Goal: Register for event/course

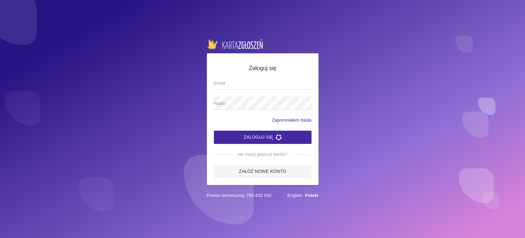
click at [279, 83] on input "Email" at bounding box center [263, 82] width 98 height 13
click at [270, 172] on link "Załóż nowe konto" at bounding box center [263, 171] width 98 height 13
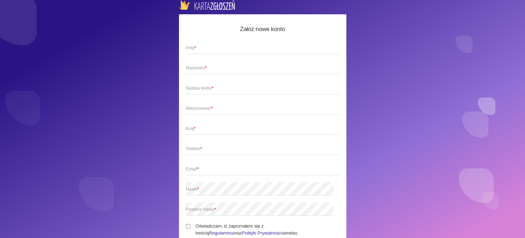
click at [209, 50] on span "Imię *" at bounding box center [259, 47] width 147 height 7
click at [209, 50] on input "Imię *" at bounding box center [263, 47] width 154 height 13
click at [209, 50] on span "Imię *" at bounding box center [259, 47] width 147 height 7
click at [209, 50] on input "Imię *" at bounding box center [263, 47] width 154 height 13
click at [199, 47] on input "Imię *" at bounding box center [263, 47] width 154 height 13
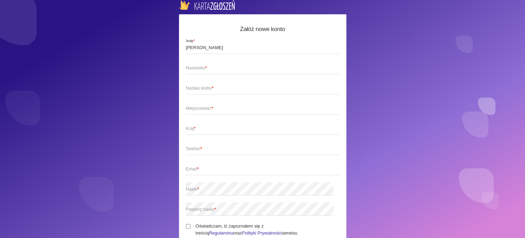
click at [201, 66] on span "Nazwisko *" at bounding box center [259, 68] width 147 height 7
click at [201, 66] on input "Nazwisko *" at bounding box center [263, 67] width 154 height 13
drag, startPoint x: 207, startPoint y: 48, endPoint x: 125, endPoint y: 36, distance: 82.6
click at [186, 41] on input "Katarzyna" at bounding box center [263, 47] width 154 height 13
type input "[PERSON_NAME]"
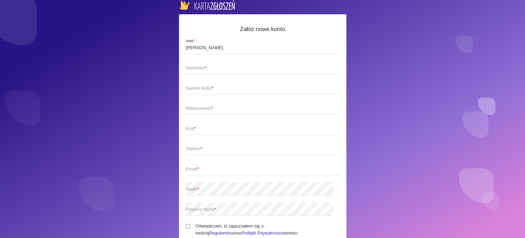
click at [191, 66] on span "Nazwisko *" at bounding box center [259, 68] width 147 height 7
click at [191, 66] on input "Nazwisko *" at bounding box center [263, 67] width 154 height 13
type input "Boruta"
click at [206, 88] on span "Nazwa klubu *" at bounding box center [259, 88] width 147 height 7
click at [206, 88] on input "Nazwa klubu *" at bounding box center [263, 87] width 154 height 13
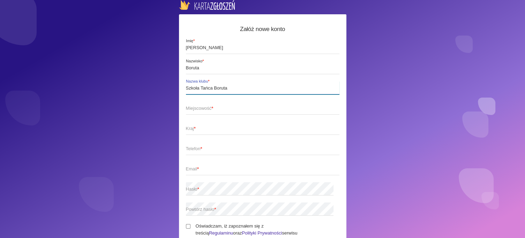
type input "Szkoła Tańca Boruta"
click at [207, 111] on span "Miejscowość *" at bounding box center [259, 108] width 147 height 7
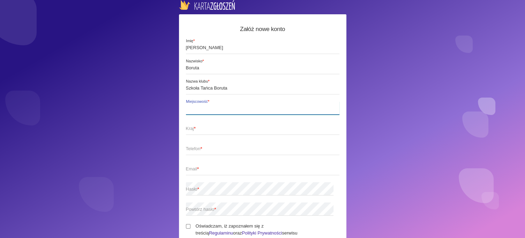
click at [207, 111] on input "Miejscowość *" at bounding box center [263, 108] width 154 height 13
type input "Tarnowskie Góry"
click at [205, 130] on span "Kraj *" at bounding box center [259, 128] width 147 height 7
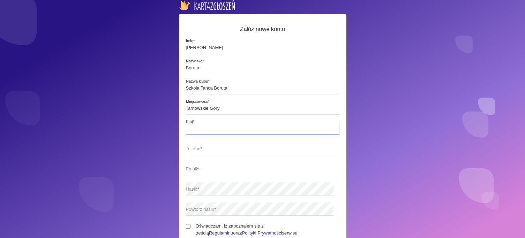
click at [205, 130] on input "Kraj *" at bounding box center [263, 128] width 154 height 13
type input "Polska"
click at [206, 151] on span "Telefon *" at bounding box center [259, 149] width 147 height 7
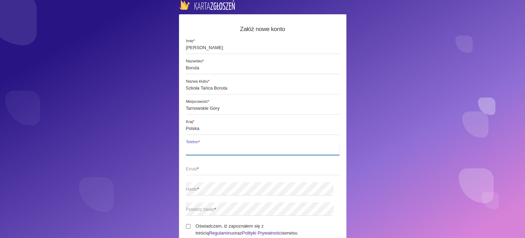
click at [206, 151] on input "Telefon *" at bounding box center [263, 148] width 154 height 13
type input "601435177"
click at [209, 170] on span "Email *" at bounding box center [259, 169] width 147 height 7
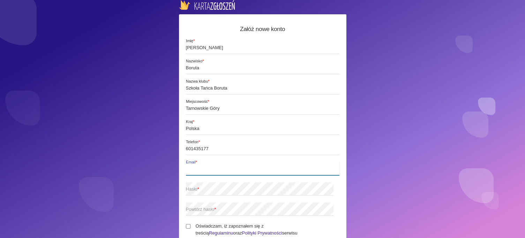
click at [209, 170] on input "Email *" at bounding box center [263, 168] width 154 height 13
type input "[EMAIL_ADDRESS][DOMAIN_NAME]"
click at [311, 209] on span "Powtórz hasło *" at bounding box center [259, 209] width 147 height 7
click at [286, 143] on span "Telefon *" at bounding box center [268, 143] width 164 height 6
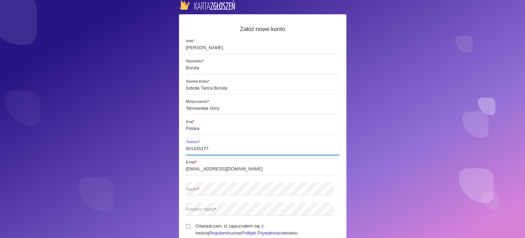
click at [286, 143] on input "601435177" at bounding box center [263, 148] width 154 height 13
click at [216, 190] on span "Hasło *" at bounding box center [259, 189] width 147 height 7
click at [325, 213] on span "Powtórz hasło *" at bounding box center [259, 209] width 147 height 7
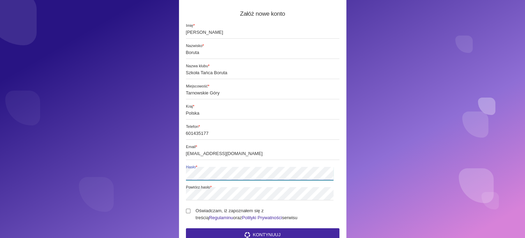
scroll to position [30, 0]
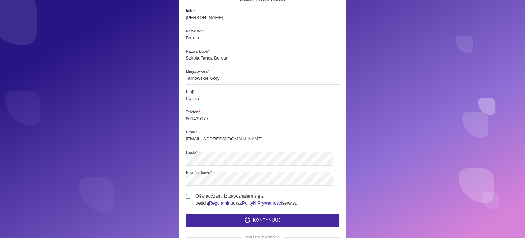
click at [186, 197] on div "Załóż nowe konto Gabriel Imię * Boruta Nazwisko * Szkoła Tańca Boruta Nazwa klu…" at bounding box center [263, 129] width 168 height 291
click at [189, 197] on input "Oświadczam, iż zapoznałem się z treścią Regulaminu oraz Polityki Prywatności se…" at bounding box center [188, 196] width 5 height 5
checkbox input "true"
click at [271, 220] on button "Kontynuuj" at bounding box center [263, 220] width 154 height 13
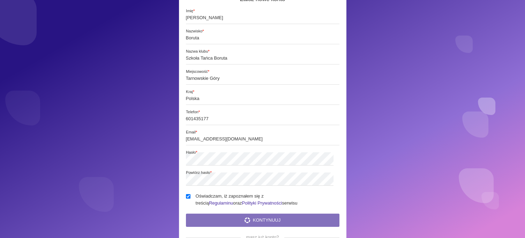
scroll to position [0, 0]
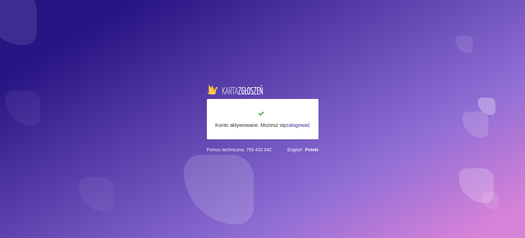
click at [301, 124] on link "zalogować" at bounding box center [298, 125] width 24 height 6
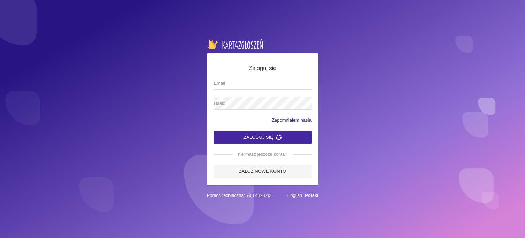
click at [239, 88] on input "Email" at bounding box center [263, 82] width 98 height 13
click at [222, 81] on input "Email" at bounding box center [263, 82] width 98 height 13
type input "[EMAIL_ADDRESS][DOMAIN_NAME]"
click at [227, 106] on span "Hasło" at bounding box center [259, 103] width 91 height 7
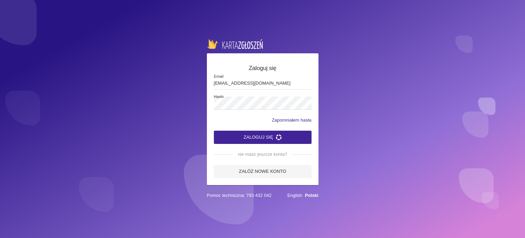
click at [273, 140] on button "Zaloguj się" at bounding box center [263, 137] width 98 height 13
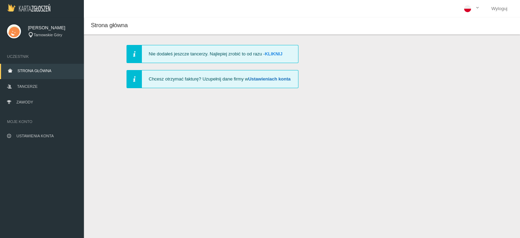
click at [258, 79] on link "Ustawieniach konta" at bounding box center [269, 78] width 42 height 5
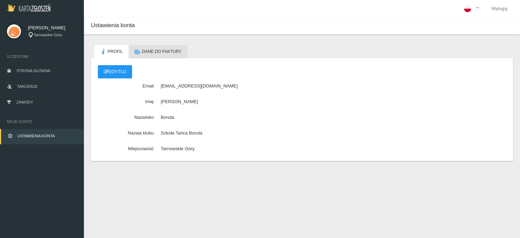
click at [172, 52] on span "Dane do faktury" at bounding box center [161, 51] width 39 height 5
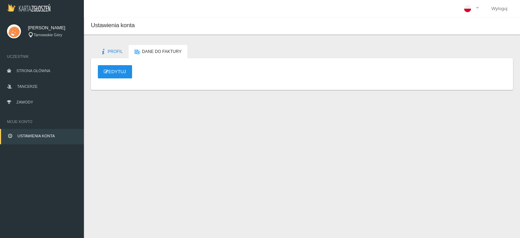
click at [125, 72] on link "Edytuj" at bounding box center [115, 71] width 34 height 13
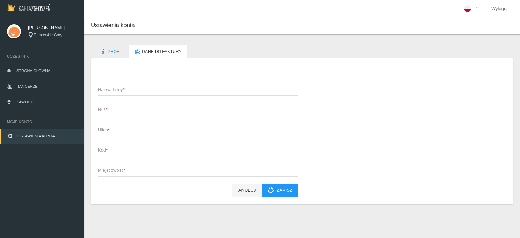
click at [116, 91] on span "Nazwa firmy *" at bounding box center [194, 89] width 193 height 7
click at [116, 91] on input "Nazwa firmy *" at bounding box center [198, 89] width 200 height 13
click at [131, 91] on input "[PERSON_NAME]" at bounding box center [198, 89] width 200 height 13
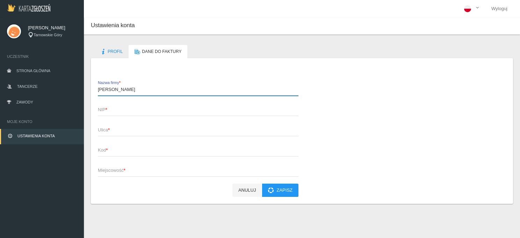
paste input "[PERSON_NAME] Art Studio"
type input "[PERSON_NAME] Art Studio"
click at [109, 110] on span "NIP *" at bounding box center [194, 109] width 193 height 7
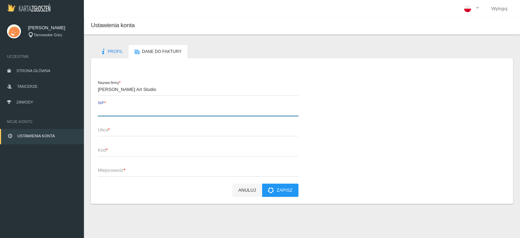
click at [109, 110] on input "NIP *" at bounding box center [198, 109] width 200 height 13
paste input "7252029231"
type input "7252029231"
click at [109, 133] on span "Ulica *" at bounding box center [194, 130] width 193 height 7
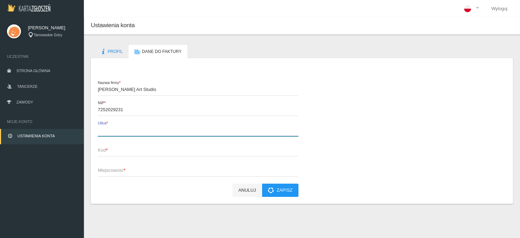
click at [109, 133] on input "Ulica *" at bounding box center [198, 129] width 200 height 13
type input "Hallera 70"
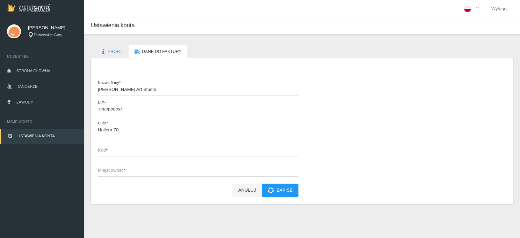
click at [104, 152] on span "Kod *" at bounding box center [194, 150] width 193 height 7
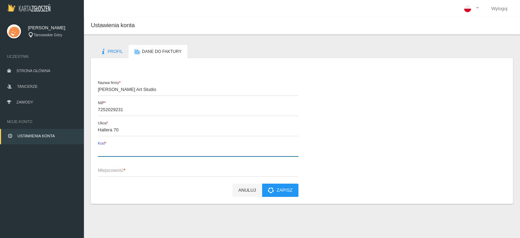
click at [104, 152] on input "Kod *" at bounding box center [198, 150] width 200 height 13
type input "41-800"
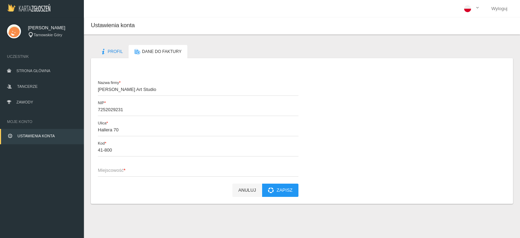
click at [113, 172] on span "Miejscowość *" at bounding box center [194, 170] width 193 height 7
click at [113, 172] on input "Miejscowość *" at bounding box center [198, 170] width 200 height 13
type input "Zabrze"
click at [155, 196] on div "Anuluj Zapisz" at bounding box center [198, 190] width 200 height 13
click at [283, 191] on button "Zapisz" at bounding box center [280, 190] width 36 height 13
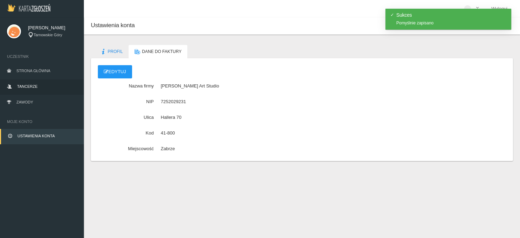
click at [33, 87] on span "Tancerze" at bounding box center [27, 86] width 20 height 4
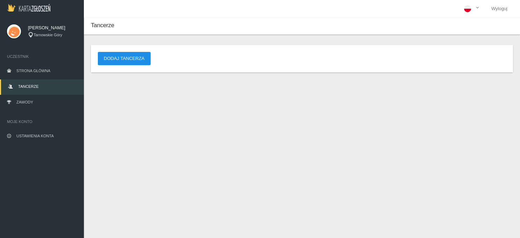
click at [117, 57] on button "Dodaj tancerza" at bounding box center [124, 58] width 53 height 13
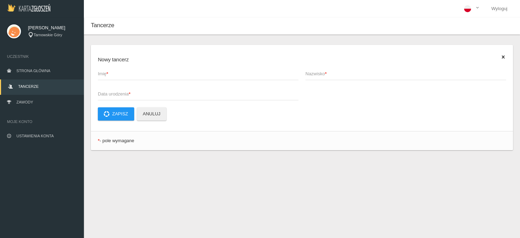
click at [111, 73] on span "Imię *" at bounding box center [194, 74] width 193 height 7
click at [111, 73] on input "Imię *" at bounding box center [198, 73] width 200 height 13
type input "[PERSON_NAME]"
click at [332, 72] on span "Nazwisko *" at bounding box center [401, 74] width 193 height 7
click at [332, 72] on input "Nazwisko *" at bounding box center [405, 73] width 200 height 13
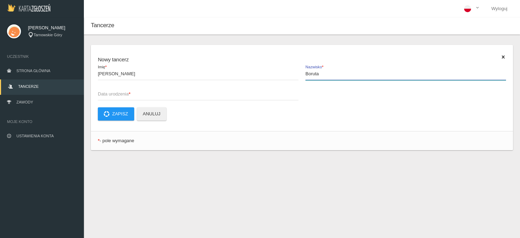
type input "Boruta"
click at [126, 93] on span "Data urodzenia *" at bounding box center [194, 94] width 193 height 7
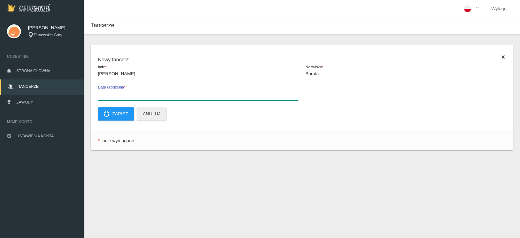
click at [126, 93] on input "Data urodzenia *" at bounding box center [198, 93] width 200 height 13
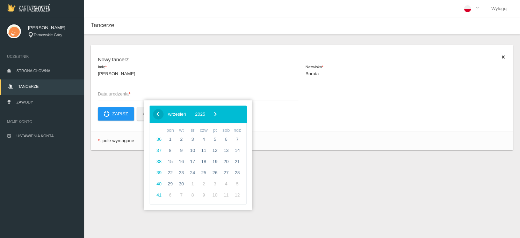
click at [158, 115] on span "‹" at bounding box center [158, 114] width 10 height 10
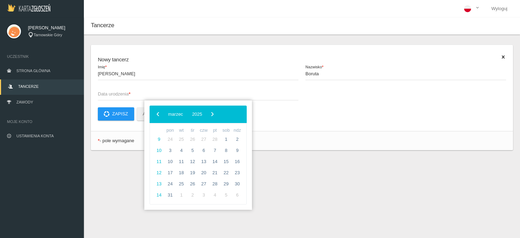
click at [158, 115] on span "‹" at bounding box center [158, 114] width 10 height 10
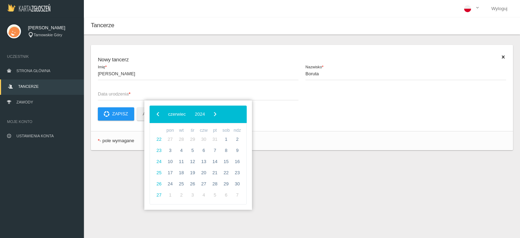
click at [158, 115] on span "‹" at bounding box center [158, 114] width 10 height 10
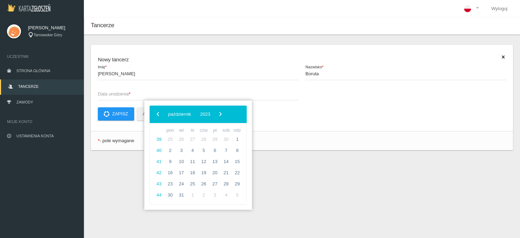
click at [158, 115] on span "‹" at bounding box center [158, 114] width 10 height 10
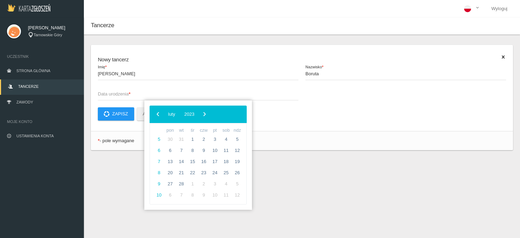
click at [158, 115] on span "‹" at bounding box center [158, 114] width 10 height 10
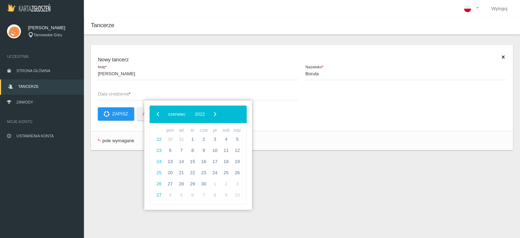
click at [158, 115] on span "‹" at bounding box center [158, 114] width 10 height 10
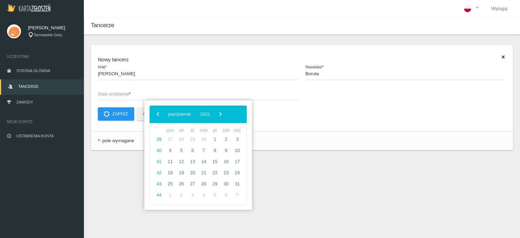
click at [158, 115] on span "‹" at bounding box center [158, 114] width 10 height 10
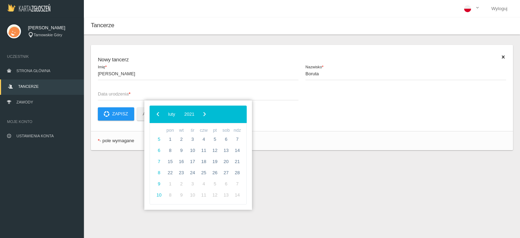
click at [158, 115] on span "‹" at bounding box center [158, 114] width 10 height 10
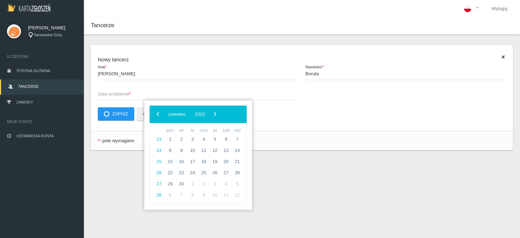
click at [158, 115] on span "‹" at bounding box center [158, 114] width 10 height 10
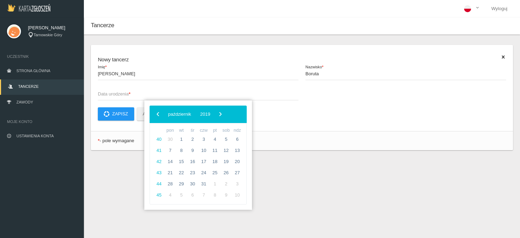
click at [158, 115] on span "‹" at bounding box center [158, 114] width 10 height 10
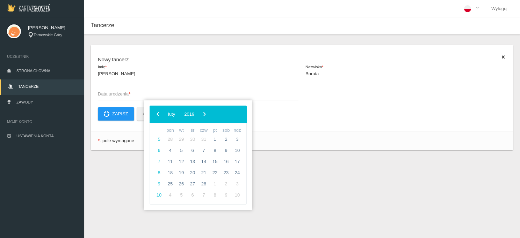
click at [158, 115] on span "‹" at bounding box center [158, 114] width 10 height 10
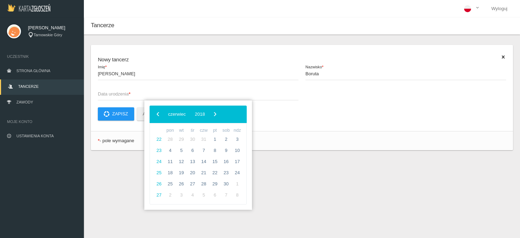
click at [158, 115] on span "‹" at bounding box center [158, 114] width 10 height 10
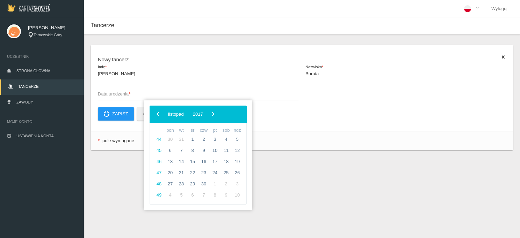
click at [158, 115] on span "‹" at bounding box center [158, 114] width 10 height 10
click at [183, 138] on span "1" at bounding box center [181, 139] width 11 height 11
type input "[DATE]"
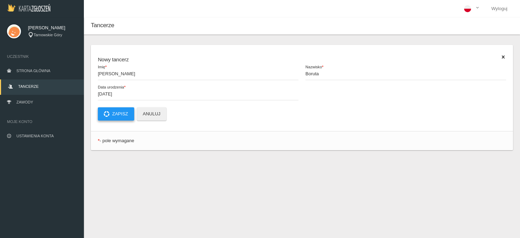
click at [120, 115] on button "Zapisz" at bounding box center [116, 114] width 36 height 13
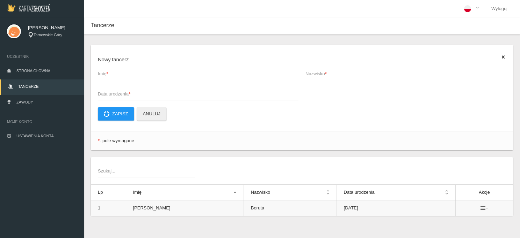
click at [481, 207] on icon at bounding box center [484, 209] width 8 height 6
click at [491, 169] on div "Szukaj..." at bounding box center [301, 170] width 415 height 13
click at [14, 103] on link "Zawody" at bounding box center [42, 102] width 84 height 15
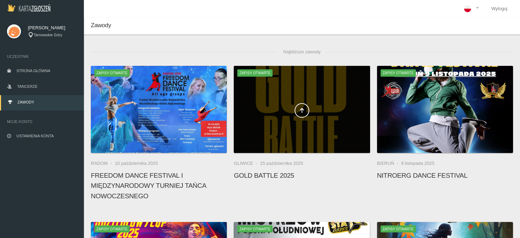
click at [282, 143] on div at bounding box center [302, 109] width 136 height 87
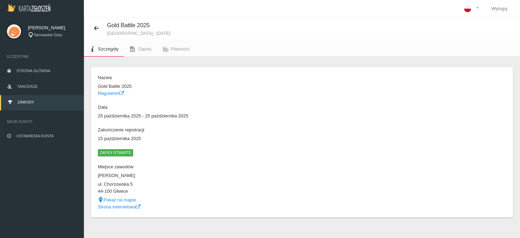
click at [123, 151] on span "Zapisy otwarte" at bounding box center [115, 152] width 35 height 7
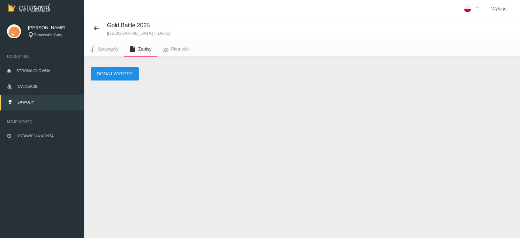
click at [126, 76] on button "Dodaj występ" at bounding box center [115, 73] width 48 height 13
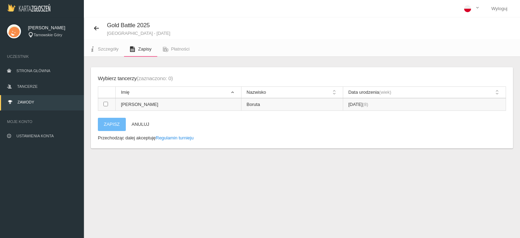
click at [105, 104] on input "checkbox" at bounding box center [105, 104] width 5 height 5
checkbox input "true"
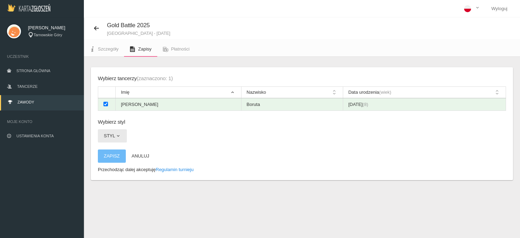
click at [118, 136] on span "button" at bounding box center [118, 136] width 6 height 6
click at [114, 180] on link "Hip-hop" at bounding box center [129, 178] width 63 height 13
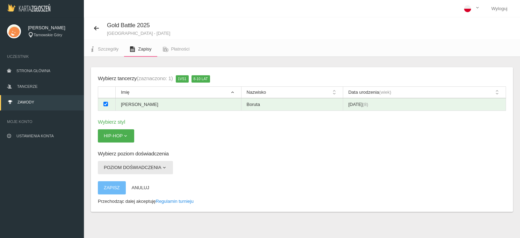
click at [156, 170] on button "Poziom doświadczenia" at bounding box center [135, 167] width 75 height 13
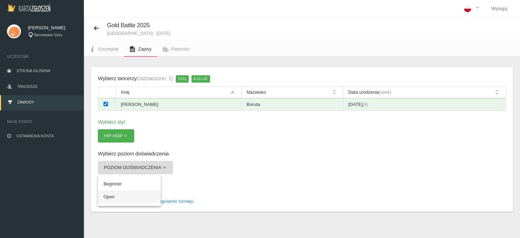
click at [110, 199] on link "Open" at bounding box center [129, 197] width 63 height 13
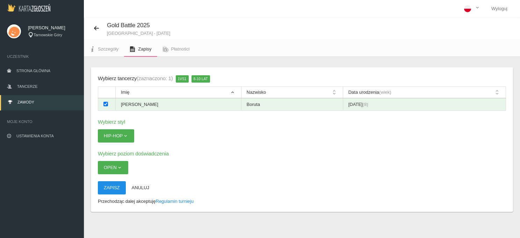
click at [114, 189] on button "Zapisz" at bounding box center [112, 188] width 28 height 13
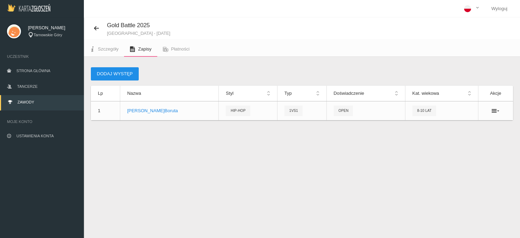
click at [125, 73] on button "Dodaj występ" at bounding box center [115, 73] width 48 height 13
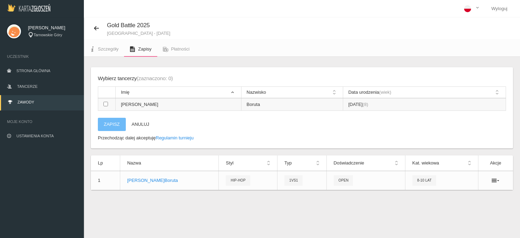
click at [105, 106] on input "checkbox" at bounding box center [105, 104] width 5 height 5
checkbox input "true"
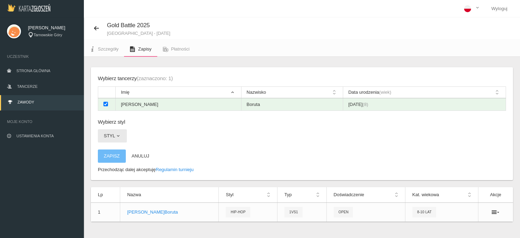
click at [118, 138] on span "button" at bounding box center [118, 136] width 6 height 6
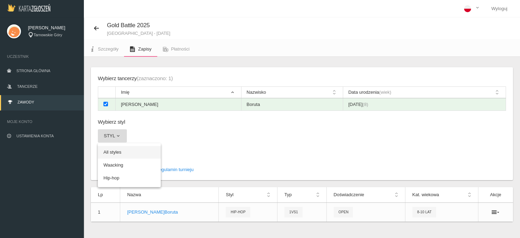
click at [120, 152] on link "All styles" at bounding box center [129, 152] width 63 height 13
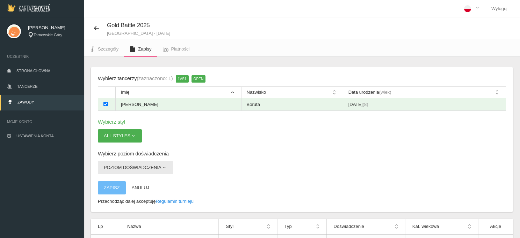
click at [161, 170] on span "button" at bounding box center [164, 168] width 6 height 6
click at [126, 182] on link "Open" at bounding box center [129, 184] width 63 height 13
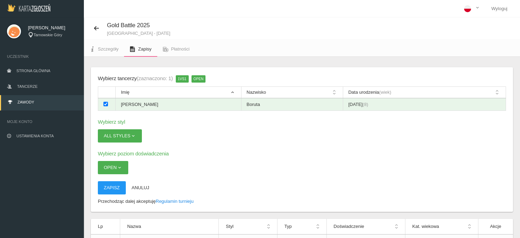
scroll to position [42, 0]
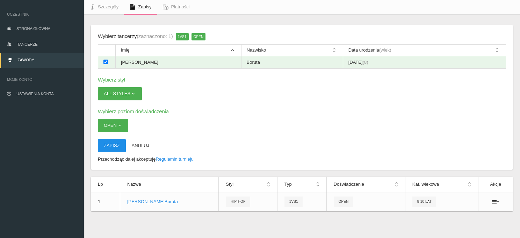
click at [115, 146] on button "Zapisz" at bounding box center [112, 145] width 28 height 13
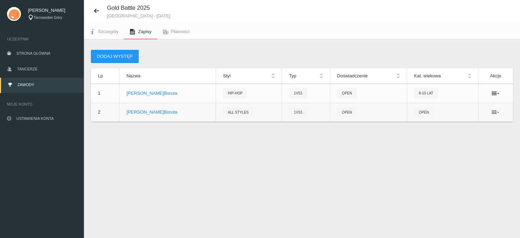
click at [497, 111] on icon at bounding box center [495, 113] width 8 height 6
click at [456, 137] on link "Usuń" at bounding box center [460, 137] width 70 height 13
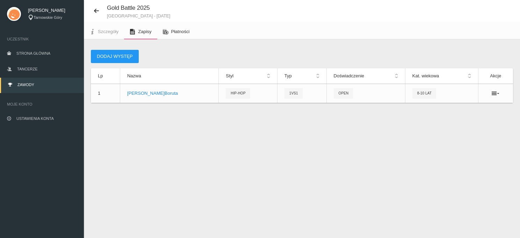
click at [179, 30] on span "Płatności" at bounding box center [180, 31] width 19 height 5
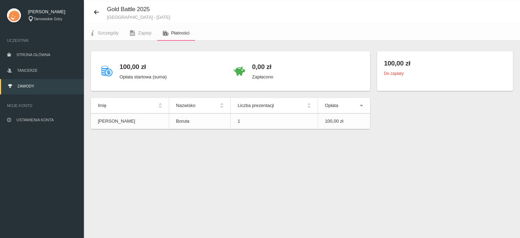
scroll to position [17, 0]
click at [400, 76] on div "100,00 zł Do zapłaty" at bounding box center [445, 70] width 136 height 40
click at [414, 76] on div "100,00 zł Do zapłaty" at bounding box center [445, 70] width 136 height 40
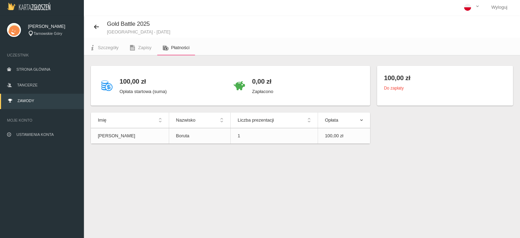
scroll to position [0, 0]
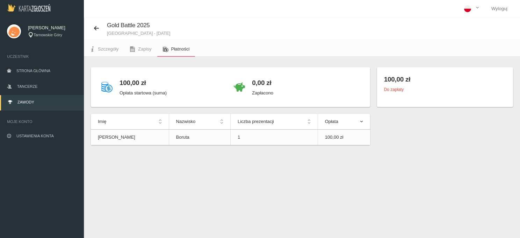
click at [108, 84] on icon at bounding box center [106, 86] width 11 height 11
click at [141, 86] on h4 "100,00 zł" at bounding box center [142, 83] width 47 height 10
click at [249, 87] on div "0,00 zł Zapłacono" at bounding box center [296, 87] width 132 height 26
click at [259, 87] on h4 "0,00 zł" at bounding box center [262, 83] width 21 height 10
click at [289, 93] on div "0,00 zł Zapłacono" at bounding box center [296, 87] width 132 height 26
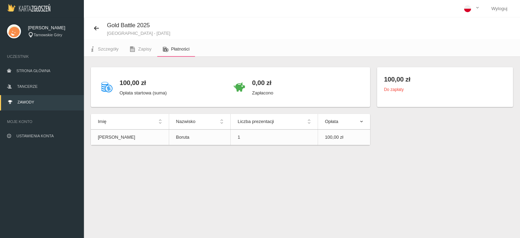
click at [126, 84] on h4 "100,00 zł" at bounding box center [142, 83] width 47 height 10
click at [108, 52] on link "Szczegóły" at bounding box center [104, 49] width 40 height 15
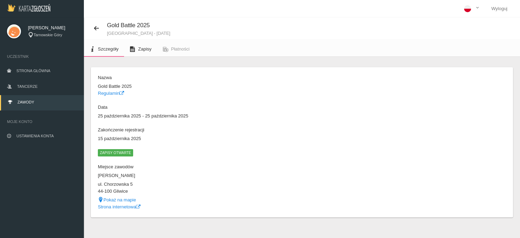
click at [141, 52] on span "Zapisy" at bounding box center [144, 48] width 13 height 5
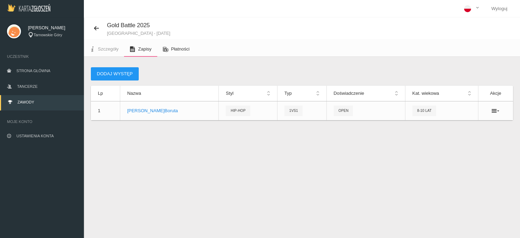
click at [185, 50] on span "Płatności" at bounding box center [180, 48] width 19 height 5
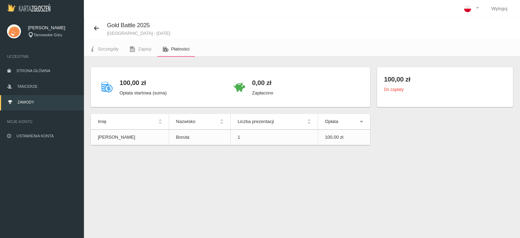
click at [181, 52] on link "Płatności" at bounding box center [176, 49] width 38 height 15
click at [133, 49] on icon at bounding box center [133, 49] width 6 height 6
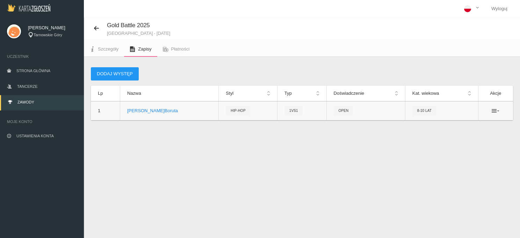
click at [492, 113] on icon at bounding box center [495, 111] width 8 height 6
click at [111, 47] on span "Szczegóły" at bounding box center [108, 48] width 21 height 5
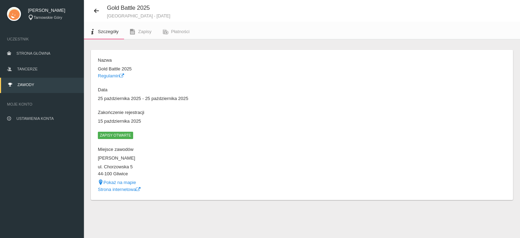
drag, startPoint x: 172, startPoint y: 110, endPoint x: 172, endPoint y: 117, distance: 7.7
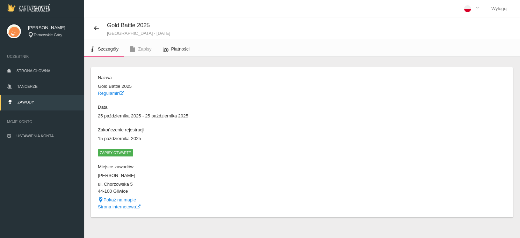
click at [173, 50] on span "Płatności" at bounding box center [180, 48] width 19 height 5
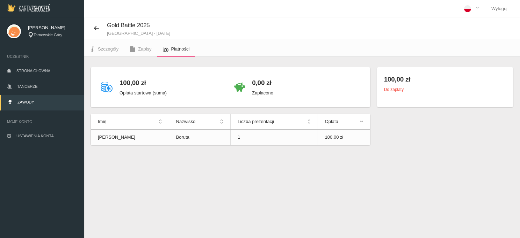
click at [391, 88] on small "Do zapłaty" at bounding box center [394, 89] width 20 height 5
drag, startPoint x: 393, startPoint y: 75, endPoint x: 378, endPoint y: 70, distance: 15.8
click at [393, 75] on h4 "100,00 zł" at bounding box center [445, 79] width 122 height 10
drag, startPoint x: 293, startPoint y: 76, endPoint x: 262, endPoint y: 83, distance: 31.6
click at [291, 77] on div "100,00 zł Opłata startowa (suma) 0,00 zł Zapłacono" at bounding box center [230, 87] width 279 height 40
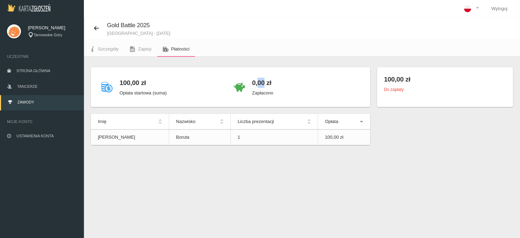
drag, startPoint x: 262, startPoint y: 83, endPoint x: 255, endPoint y: 84, distance: 7.5
click at [255, 84] on h4 "0,00 zł" at bounding box center [262, 83] width 21 height 10
drag, startPoint x: 235, startPoint y: 90, endPoint x: 243, endPoint y: 90, distance: 8.4
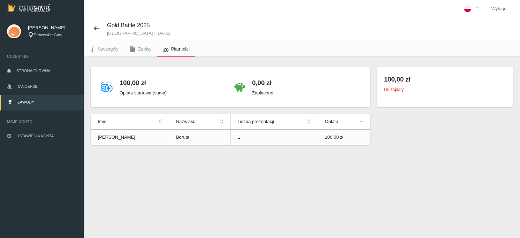
click at [237, 90] on div "100,00 zł Opłata startowa (suma) 0,00 zł Zapłacono" at bounding box center [230, 87] width 279 height 40
click at [243, 90] on icon at bounding box center [239, 86] width 11 height 11
drag, startPoint x: 221, startPoint y: 86, endPoint x: 101, endPoint y: 91, distance: 120.6
click at [211, 87] on div "100,00 zł Opłata startowa (suma) 0,00 zł Zapłacono" at bounding box center [230, 87] width 279 height 40
click at [125, 81] on h4 "100,00 zł" at bounding box center [142, 83] width 47 height 10
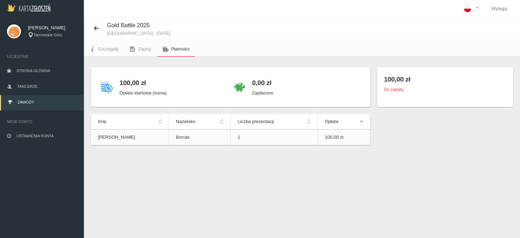
drag, startPoint x: 124, startPoint y: 80, endPoint x: 115, endPoint y: 82, distance: 9.3
click at [115, 82] on div "100,00 zł Opłata startowa (suma)" at bounding box center [164, 87] width 132 height 26
click at [107, 86] on icon at bounding box center [106, 86] width 11 height 11
click at [333, 142] on td "100,00 zł" at bounding box center [343, 138] width 52 height 16
click at [333, 138] on td "100,00 zł" at bounding box center [343, 138] width 52 height 16
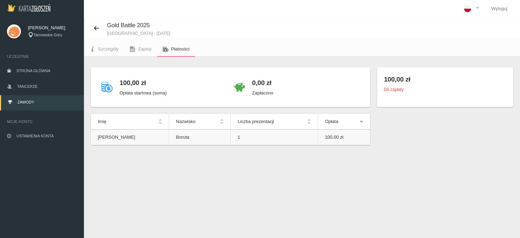
drag, startPoint x: 275, startPoint y: 133, endPoint x: 241, endPoint y: 132, distance: 33.9
click at [265, 133] on td "1" at bounding box center [273, 138] width 87 height 16
drag, startPoint x: 238, startPoint y: 132, endPoint x: 190, endPoint y: 131, distance: 48.2
click at [234, 132] on td "1" at bounding box center [273, 138] width 87 height 16
drag, startPoint x: 190, startPoint y: 131, endPoint x: 155, endPoint y: 132, distance: 35.6
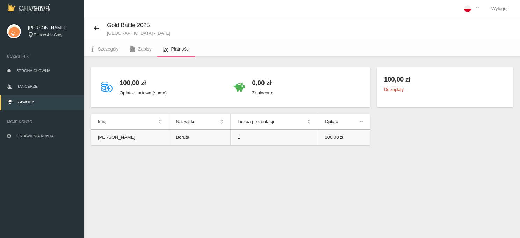
click at [169, 131] on td "Boruta" at bounding box center [199, 138] width 61 height 16
click at [169, 133] on td "Boruta" at bounding box center [199, 138] width 61 height 16
click at [169, 145] on td "Boruta" at bounding box center [199, 138] width 61 height 16
click at [169, 137] on td "Boruta" at bounding box center [199, 138] width 61 height 16
click at [138, 135] on tr "[PERSON_NAME] 1 100,00 zł" at bounding box center [230, 138] width 279 height 16
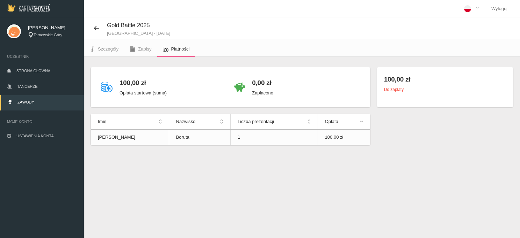
drag, startPoint x: 133, startPoint y: 133, endPoint x: 132, endPoint y: 98, distance: 35.6
click at [133, 132] on td "[PERSON_NAME]" at bounding box center [130, 138] width 78 height 16
click at [132, 91] on p "Opłata startowa (suma)" at bounding box center [142, 93] width 47 height 7
drag, startPoint x: 130, startPoint y: 91, endPoint x: 125, endPoint y: 92, distance: 4.4
click at [128, 91] on p "Opłata startowa (suma)" at bounding box center [142, 93] width 47 height 7
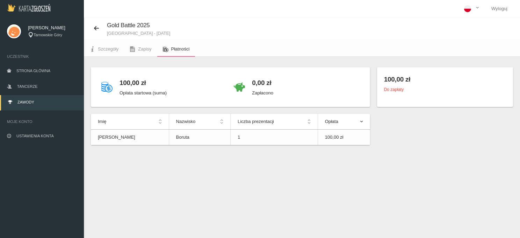
click at [121, 94] on p "Opłata startowa (suma)" at bounding box center [142, 93] width 47 height 7
click at [105, 90] on div "100,00 zł Opłata startowa (suma)" at bounding box center [164, 87] width 132 height 26
click at [112, 89] on icon at bounding box center [106, 86] width 11 height 11
click at [102, 77] on div "100,00 zł Opłata startowa (suma)" at bounding box center [164, 87] width 132 height 26
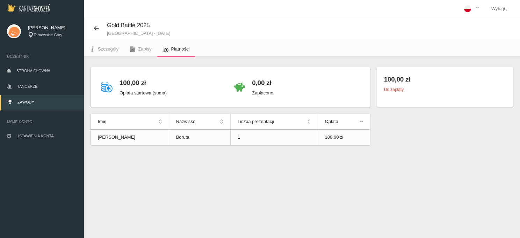
click at [101, 84] on div "100,00 zł Opłata startowa (suma)" at bounding box center [164, 87] width 132 height 26
drag, startPoint x: 101, startPoint y: 84, endPoint x: 109, endPoint y: 87, distance: 8.2
click at [103, 86] on div "100,00 zł Opłata startowa (suma)" at bounding box center [164, 87] width 132 height 26
click at [109, 87] on icon at bounding box center [106, 86] width 11 height 11
drag, startPoint x: 122, startPoint y: 83, endPoint x: 131, endPoint y: 81, distance: 9.3
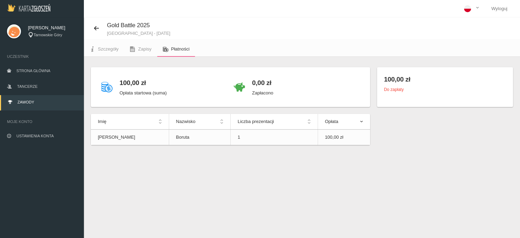
click at [131, 81] on div "100,00 zł Opłata startowa (suma)" at bounding box center [164, 87] width 132 height 26
click at [131, 80] on h4 "100,00 zł" at bounding box center [142, 83] width 47 height 10
click at [111, 43] on link "Szczegóły" at bounding box center [104, 49] width 40 height 15
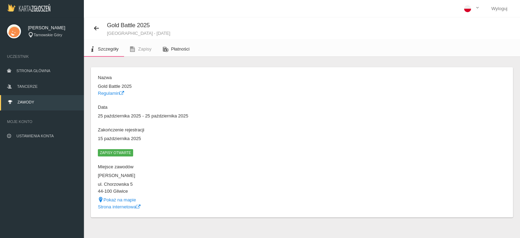
click at [176, 52] on link "Płatności" at bounding box center [176, 49] width 38 height 15
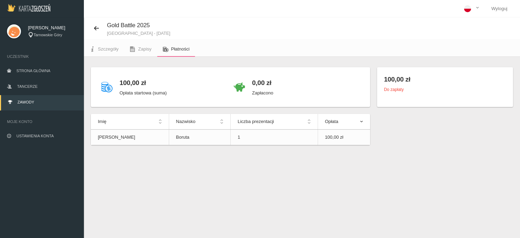
click at [241, 89] on icon at bounding box center [239, 86] width 11 height 11
click at [120, 89] on div "100,00 zł Opłata startowa (suma)" at bounding box center [142, 87] width 47 height 26
click at [126, 87] on h4 "100,00 zł" at bounding box center [142, 83] width 47 height 10
click at [128, 84] on h4 "100,00 zł" at bounding box center [142, 83] width 47 height 10
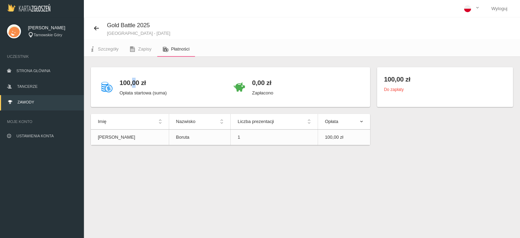
click at [128, 84] on h4 "100,00 zł" at bounding box center [142, 83] width 47 height 10
click at [107, 88] on icon at bounding box center [106, 86] width 11 height 11
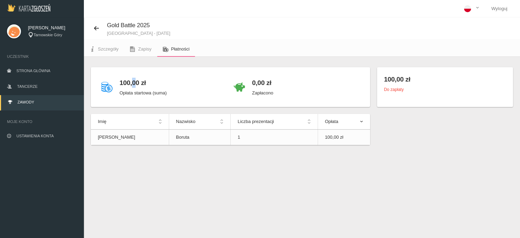
click at [107, 88] on icon at bounding box center [106, 86] width 11 height 11
click at [137, 92] on p "Opłata startowa (suma)" at bounding box center [142, 93] width 47 height 7
click at [167, 93] on div "100,00 zł Opłata startowa (suma)" at bounding box center [164, 87] width 132 height 26
click at [189, 92] on div "100,00 zł Opłata startowa (suma)" at bounding box center [164, 87] width 132 height 26
click at [140, 78] on div "100,00 zł Opłata startowa (suma)" at bounding box center [142, 87] width 47 height 26
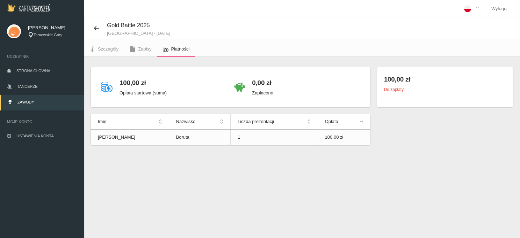
click at [140, 89] on div "100,00 zł Opłata startowa (suma)" at bounding box center [142, 87] width 47 height 26
drag, startPoint x: 167, startPoint y: 94, endPoint x: 191, endPoint y: 93, distance: 23.8
click at [168, 94] on div "100,00 zł Opłata startowa (suma)" at bounding box center [164, 87] width 132 height 26
click at [238, 88] on icon at bounding box center [239, 86] width 11 height 11
click at [256, 87] on h4 "0,00 zł" at bounding box center [262, 83] width 21 height 10
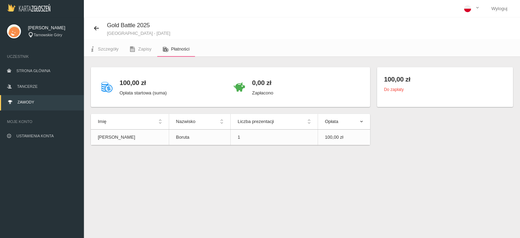
click at [287, 86] on div "0,00 zł Zapłacono" at bounding box center [296, 87] width 132 height 26
click at [289, 85] on div "0,00 zł Zapłacono" at bounding box center [296, 87] width 132 height 26
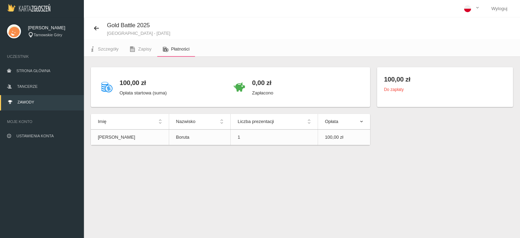
click at [318, 87] on div "0,00 zł Zapłacono" at bounding box center [296, 87] width 132 height 26
click at [452, 145] on div "100,00 zł Opłata startowa (suma) 0,00 zł Zapłacono Imię Nazwisko Liczba prezent…" at bounding box center [301, 109] width 429 height 85
click at [144, 50] on span "Zapisy" at bounding box center [144, 48] width 13 height 5
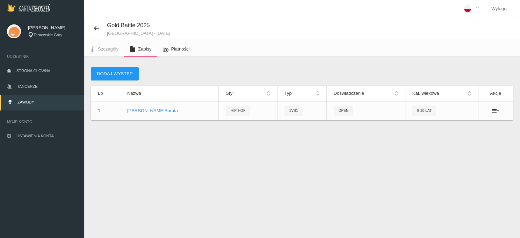
click at [175, 48] on span "Płatności" at bounding box center [180, 48] width 19 height 5
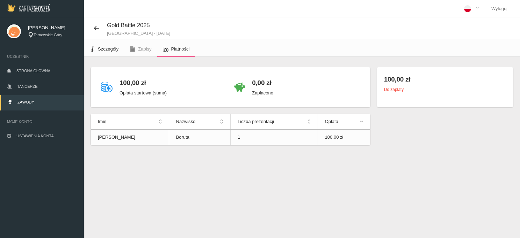
click at [103, 44] on link "Szczegóły" at bounding box center [104, 49] width 40 height 15
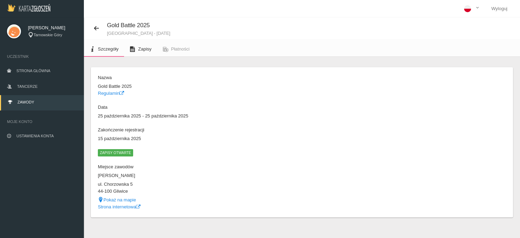
click at [140, 49] on span "Zapisy" at bounding box center [144, 48] width 13 height 5
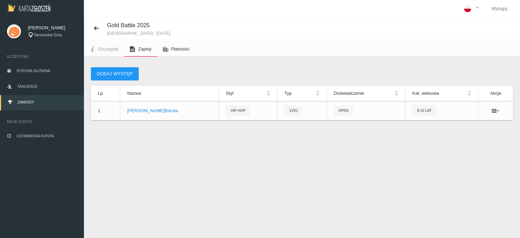
click at [185, 51] on span "Płatności" at bounding box center [180, 48] width 19 height 5
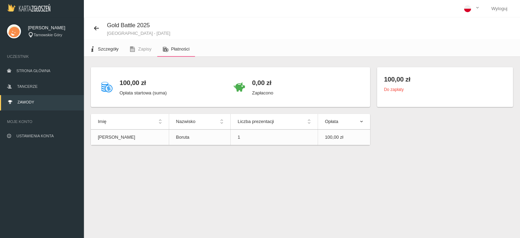
click at [110, 50] on span "Szczegóły" at bounding box center [108, 48] width 21 height 5
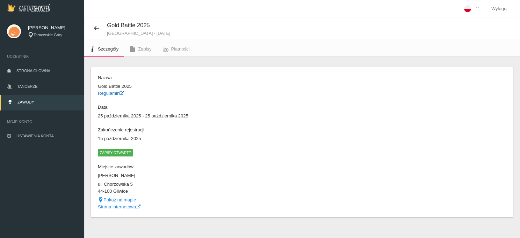
click at [115, 91] on link "Regulamin" at bounding box center [111, 93] width 26 height 5
